Goal: Task Accomplishment & Management: Use online tool/utility

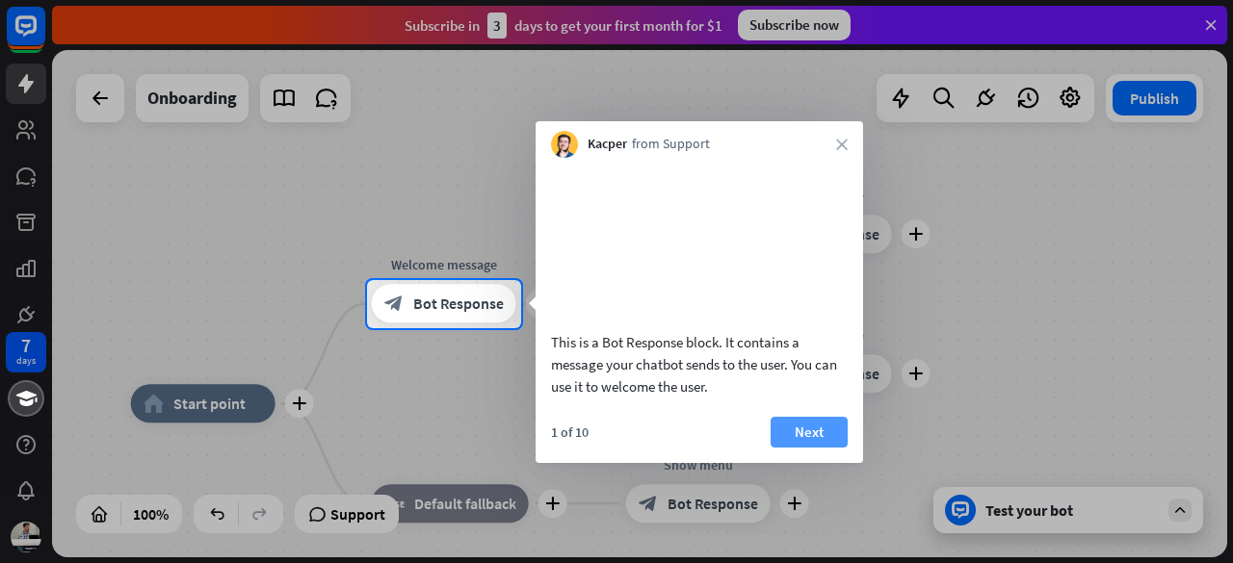
click at [834, 448] on button "Next" at bounding box center [809, 432] width 77 height 31
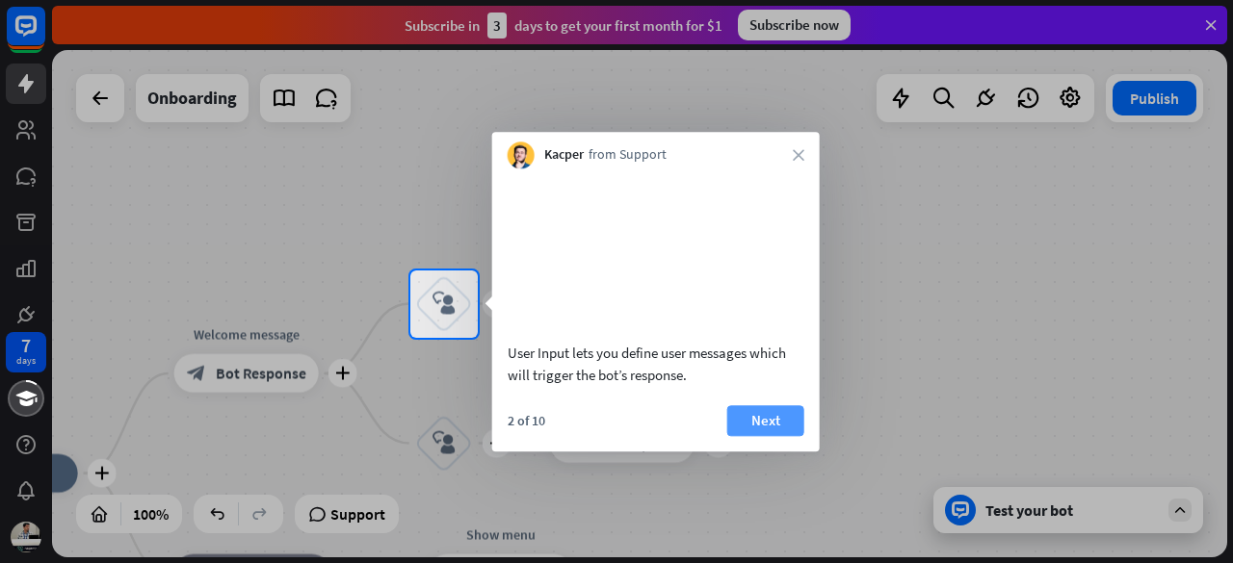
click at [777, 435] on button "Next" at bounding box center [765, 421] width 77 height 31
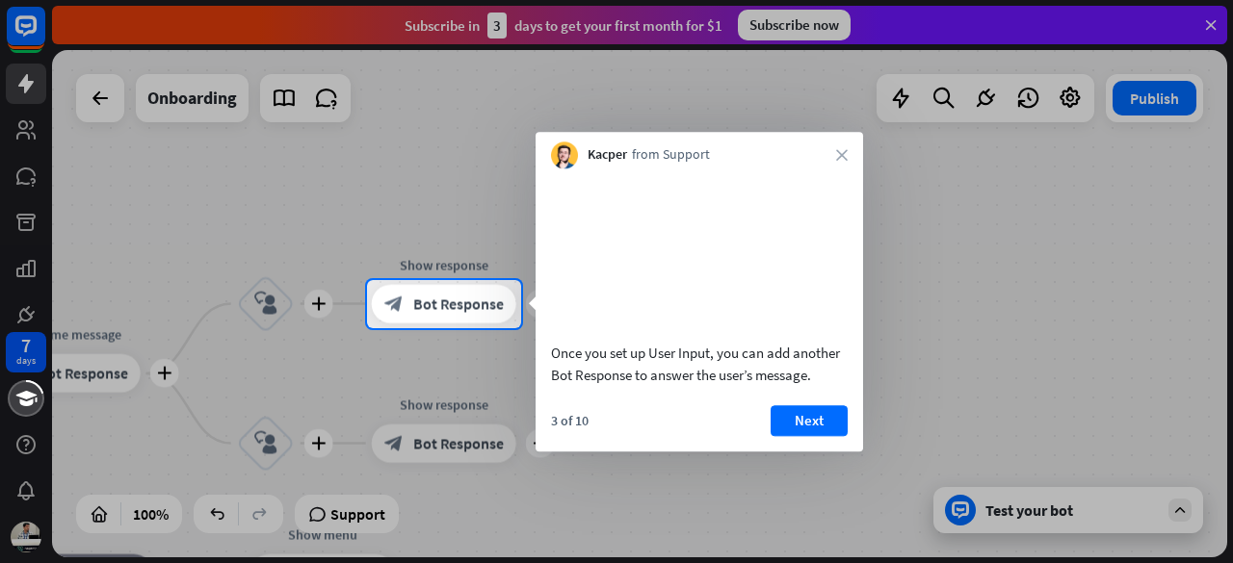
click at [777, 435] on button "Next" at bounding box center [809, 421] width 77 height 31
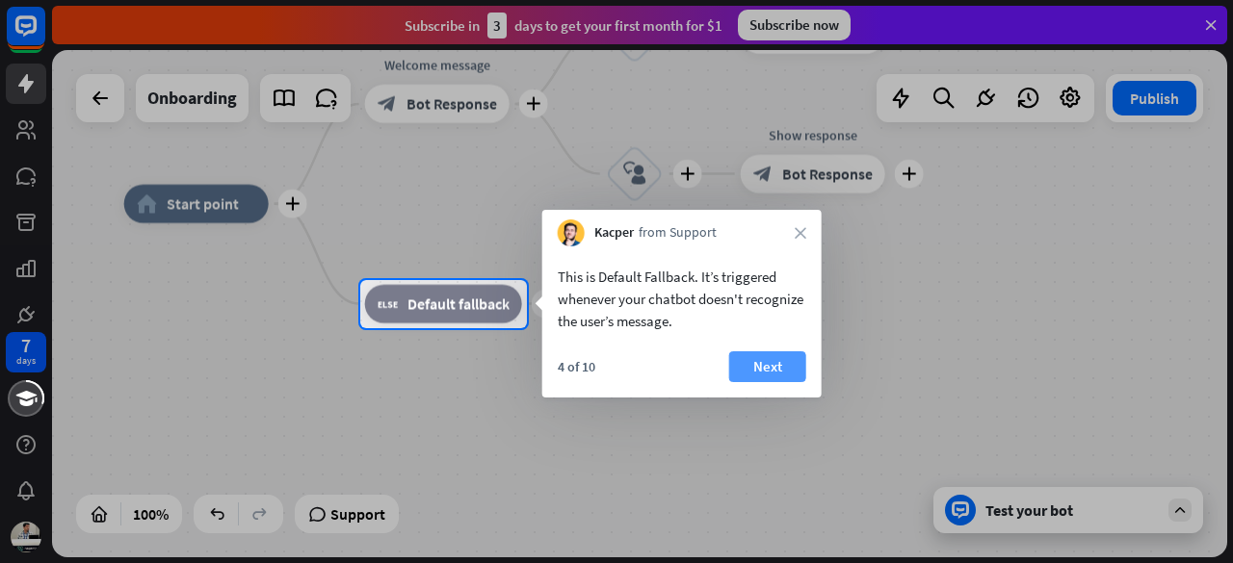
click at [777, 372] on button "Next" at bounding box center [767, 367] width 77 height 31
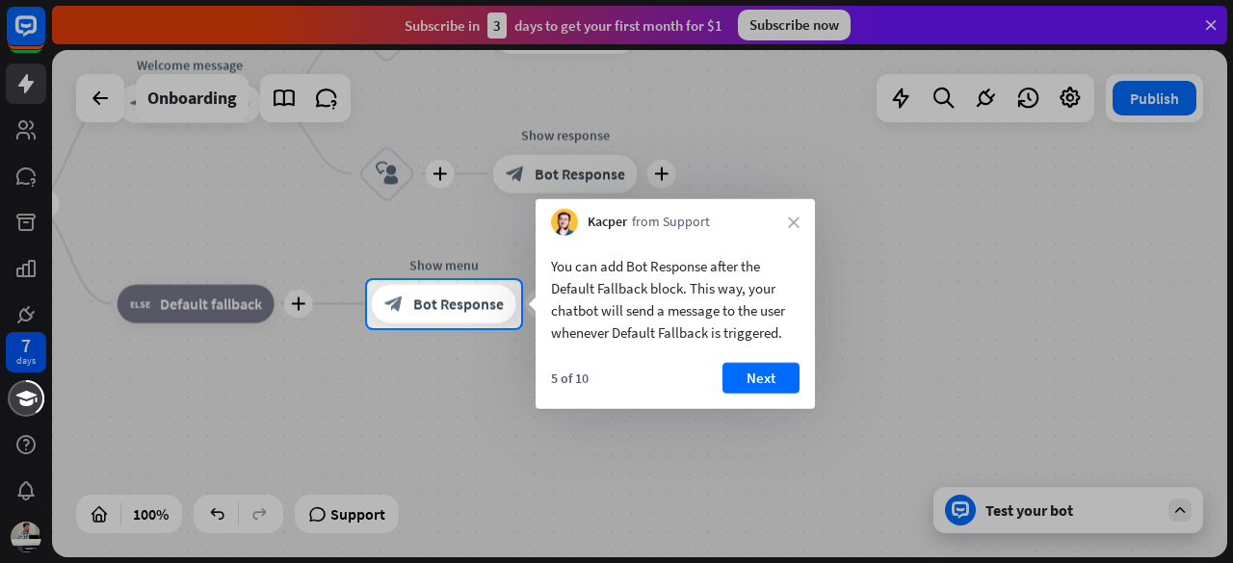
click at [777, 372] on button "Next" at bounding box center [760, 378] width 77 height 31
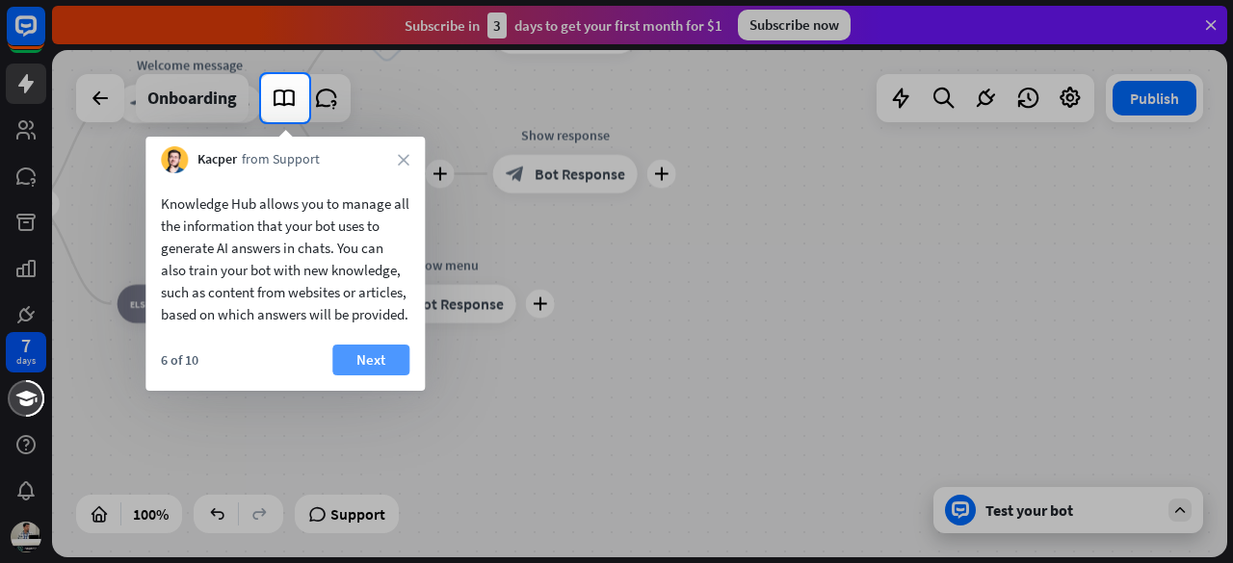
click at [337, 374] on button "Next" at bounding box center [370, 360] width 77 height 31
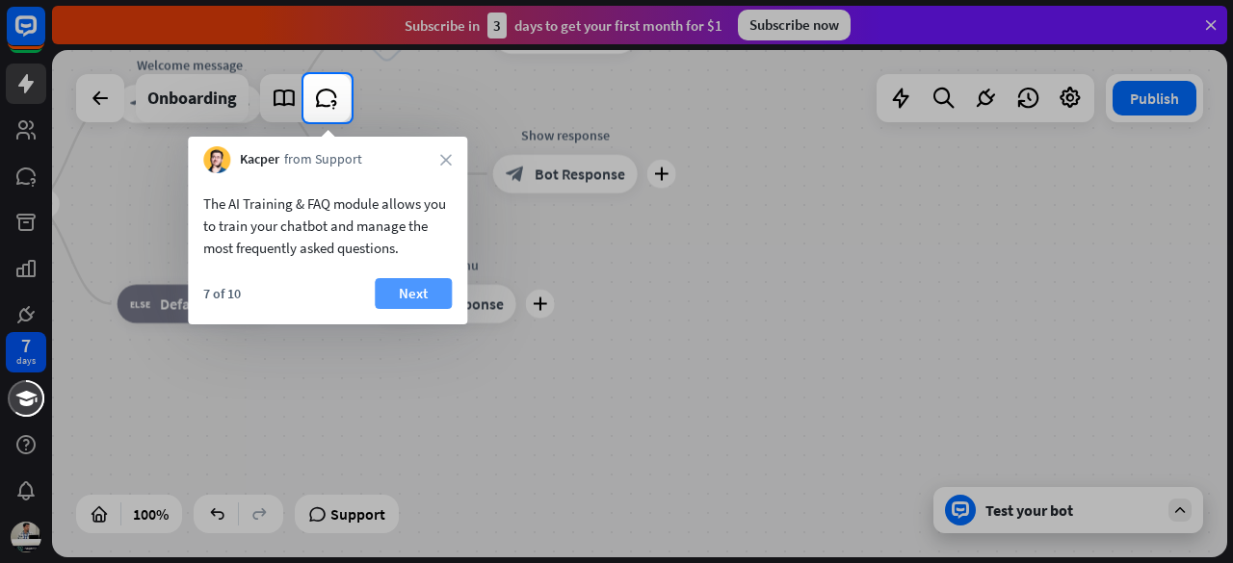
click at [435, 305] on button "Next" at bounding box center [413, 293] width 77 height 31
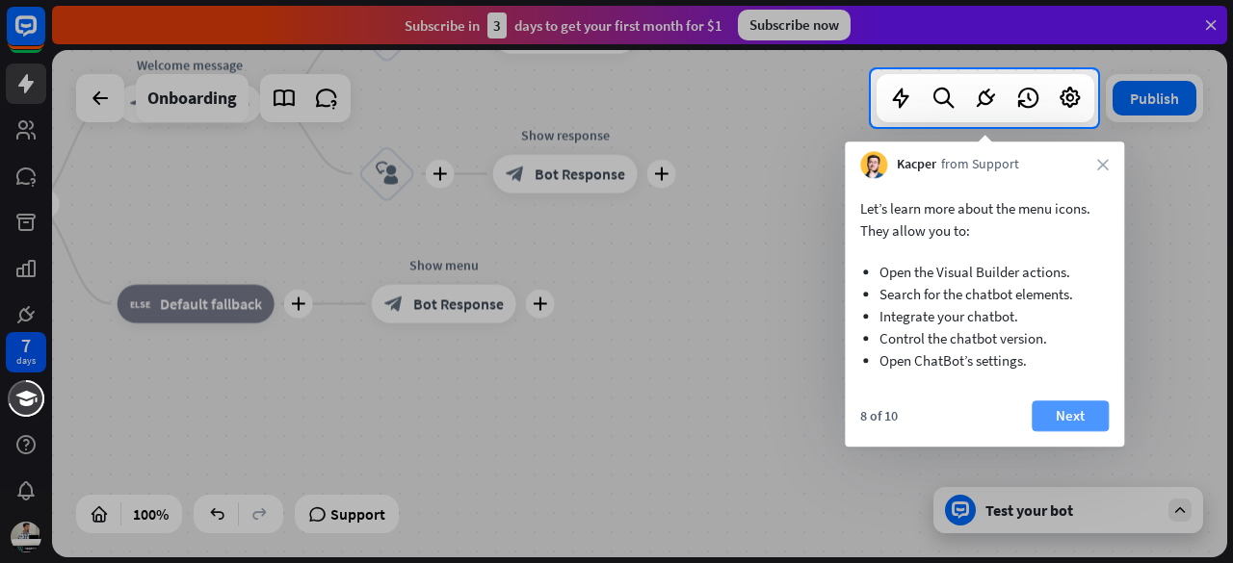
click at [1084, 410] on button "Next" at bounding box center [1070, 416] width 77 height 31
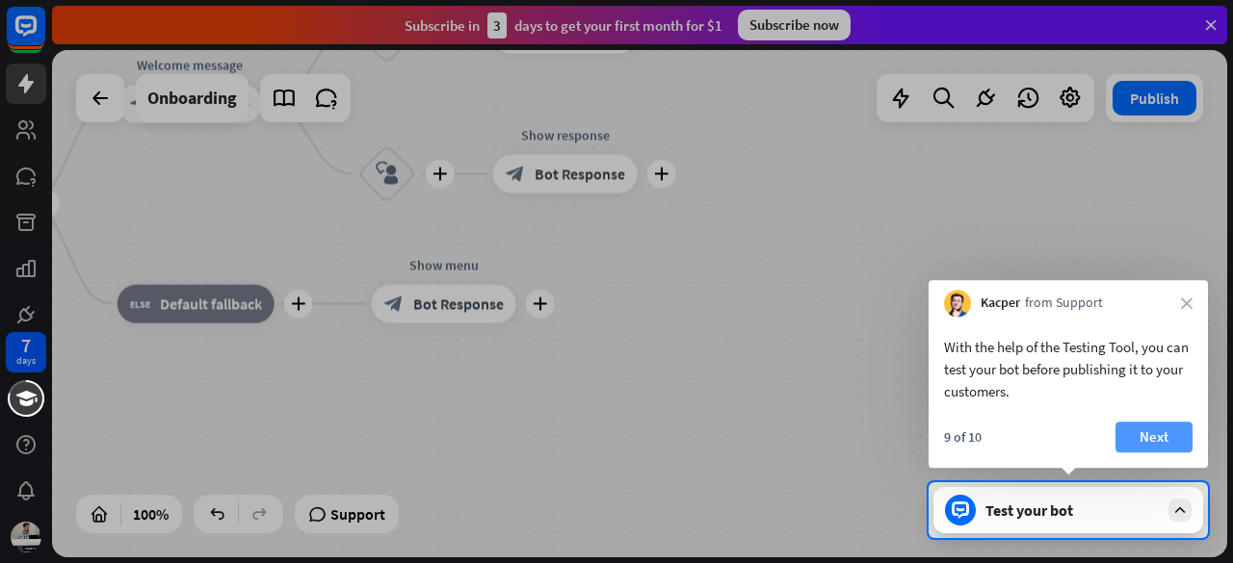
click at [1134, 437] on button "Next" at bounding box center [1153, 437] width 77 height 31
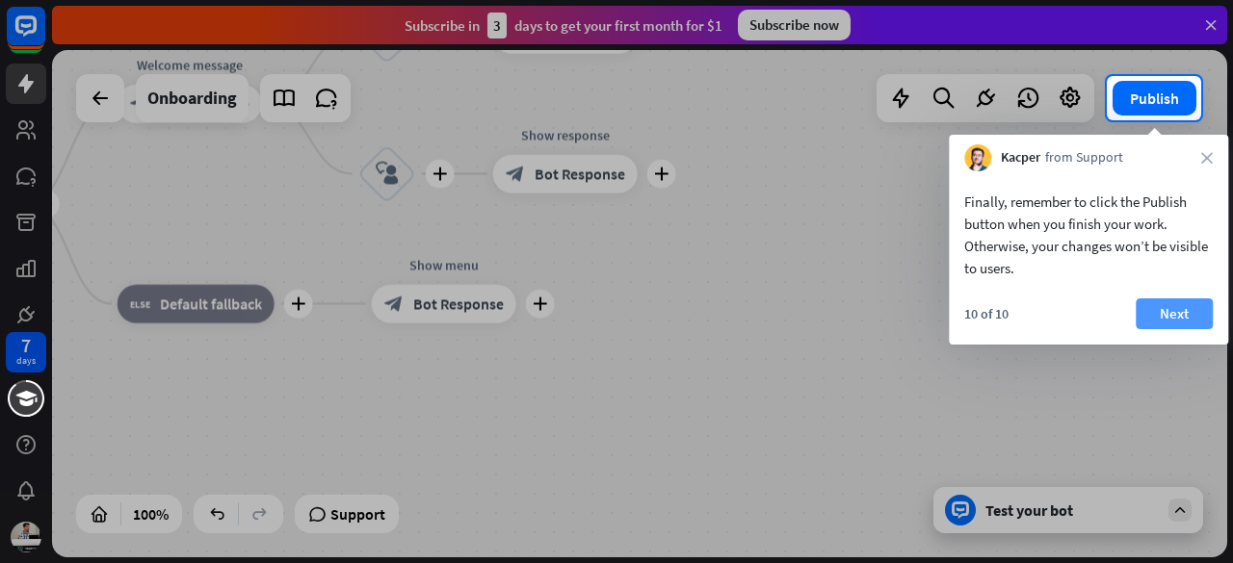
click at [1175, 327] on button "Next" at bounding box center [1174, 314] width 77 height 31
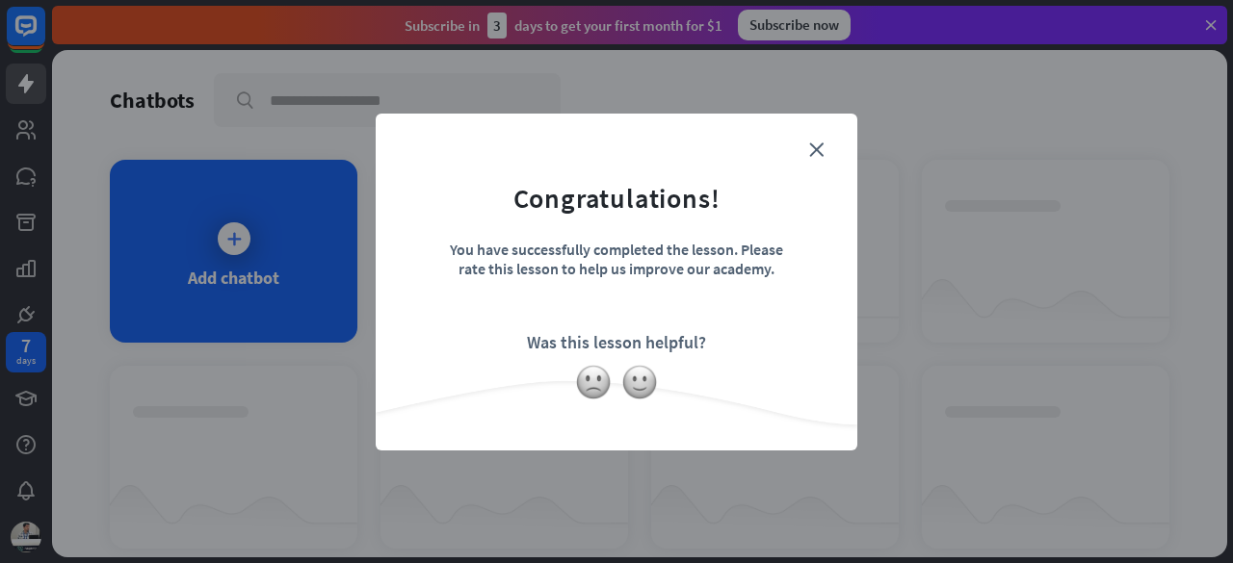
drag, startPoint x: 508, startPoint y: 325, endPoint x: 561, endPoint y: 351, distance: 59.0
click at [561, 351] on form "Congratulations! You have successfully completed the lesson. Please rate this l…" at bounding box center [616, 253] width 433 height 230
click at [813, 149] on icon "close" at bounding box center [816, 150] width 14 height 14
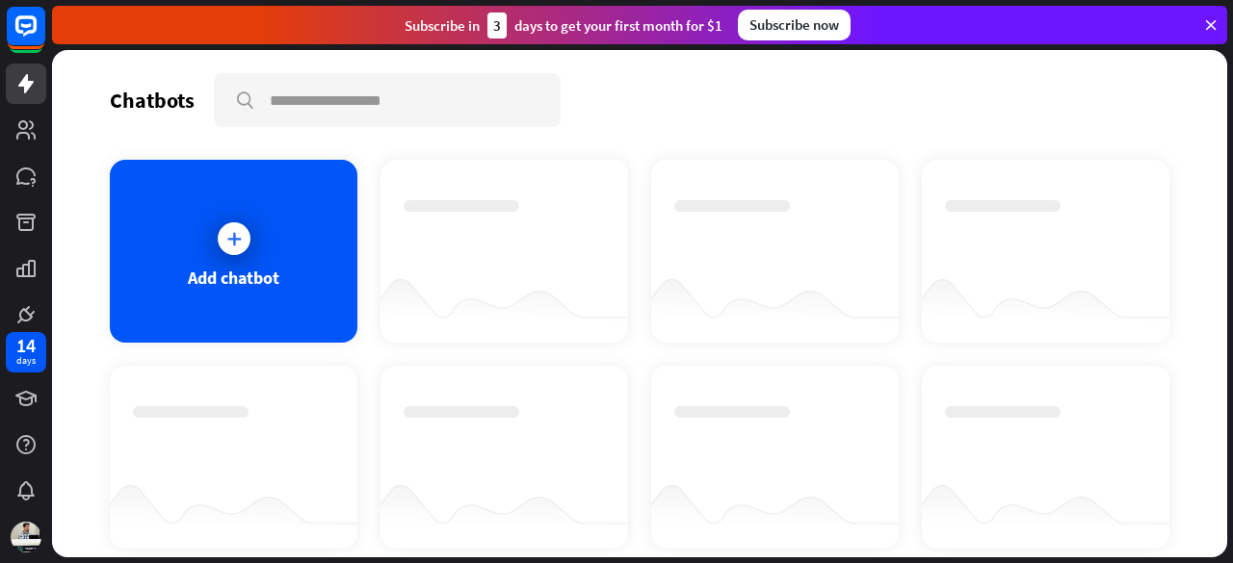
click at [213, 257] on div "Add chatbot" at bounding box center [234, 251] width 248 height 183
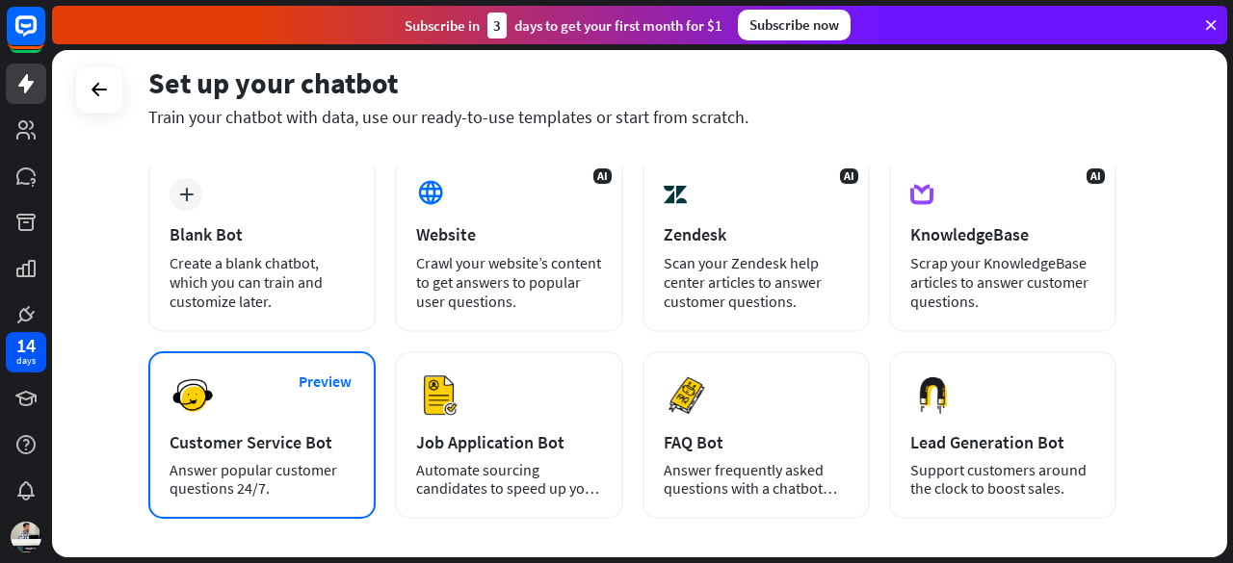
scroll to position [193, 0]
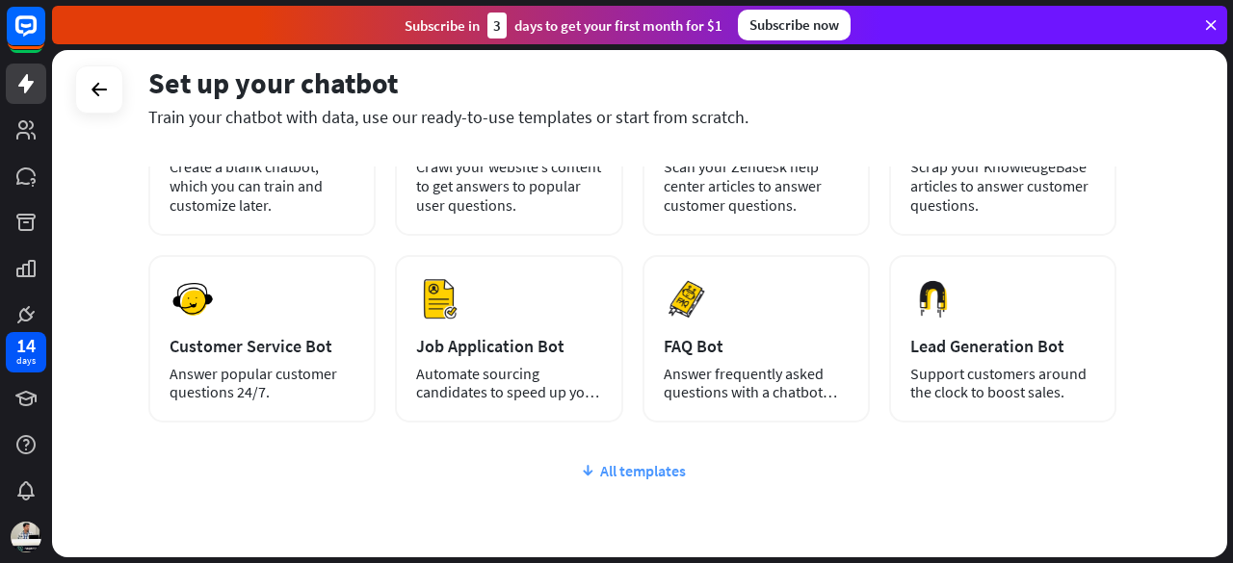
click at [603, 467] on div "All templates" at bounding box center [632, 470] width 968 height 19
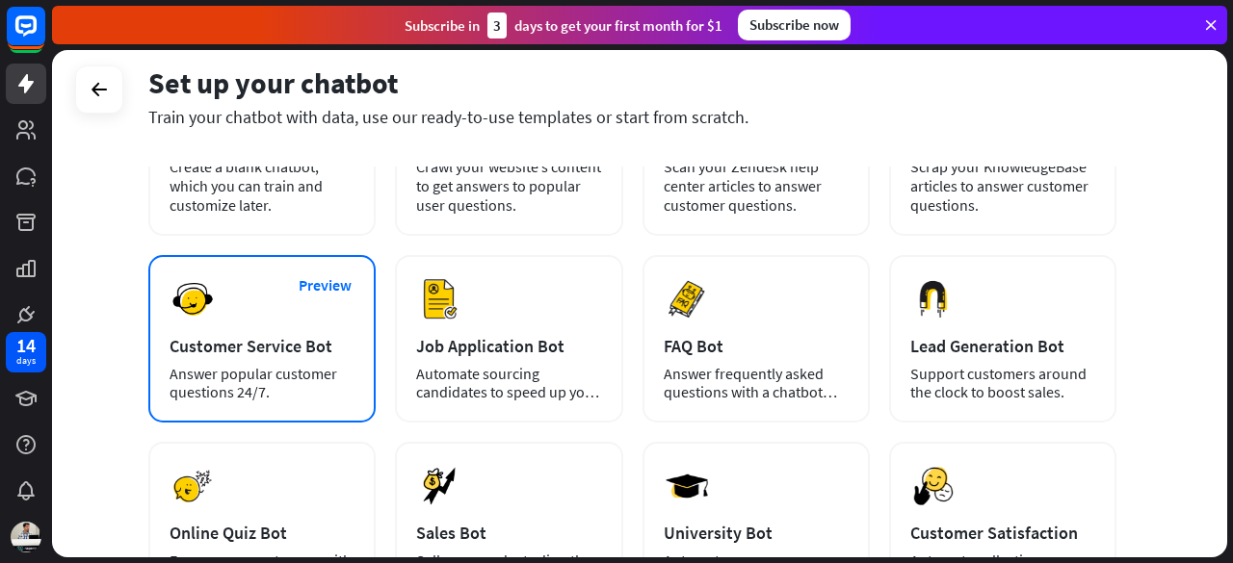
click at [220, 361] on div "Preview Customer Service Bot Answer popular customer questions 24/7." at bounding box center [261, 339] width 227 height 168
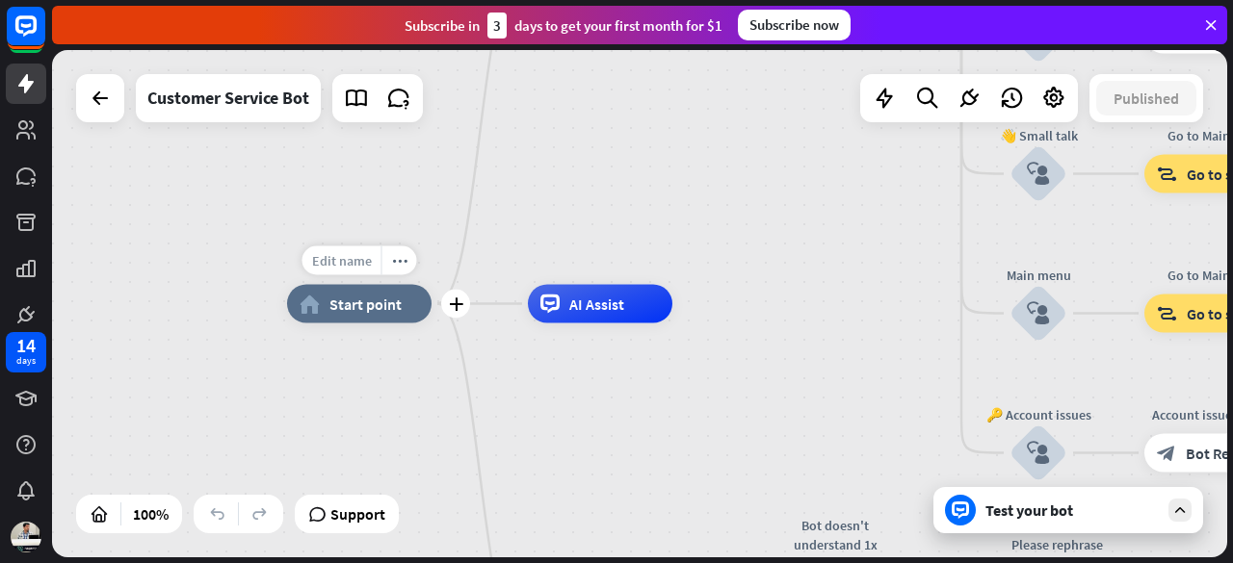
click at [353, 271] on div "Edit name" at bounding box center [341, 261] width 79 height 29
type input "*"
